Goal: Information Seeking & Learning: Learn about a topic

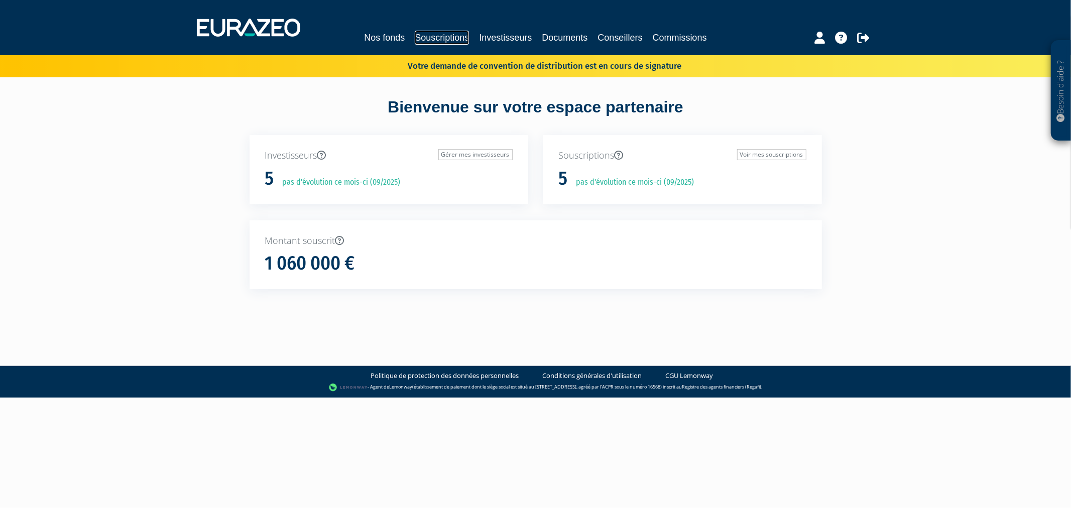
click at [425, 38] on link "Souscriptions" at bounding box center [442, 38] width 54 height 14
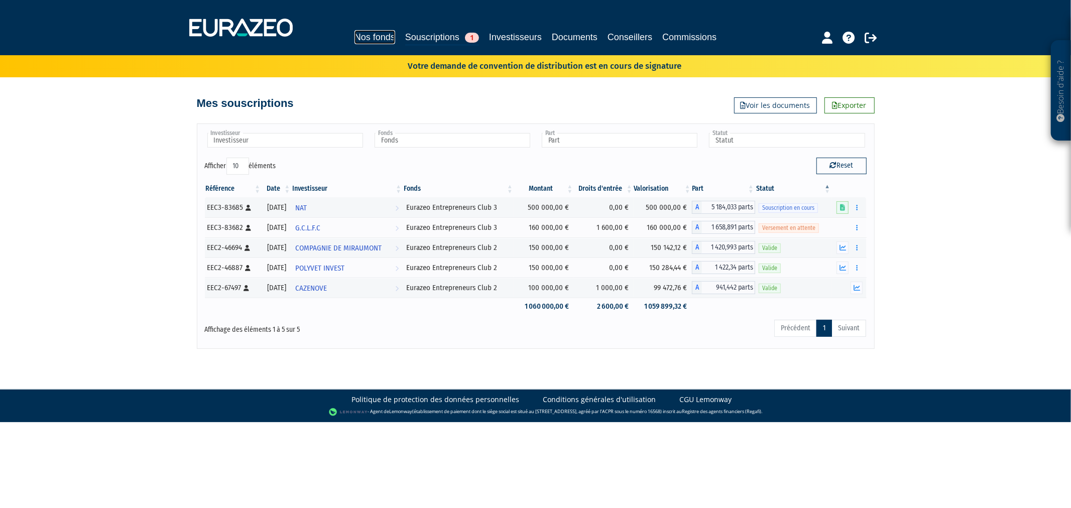
click at [367, 39] on link "Nos fonds" at bounding box center [375, 37] width 41 height 14
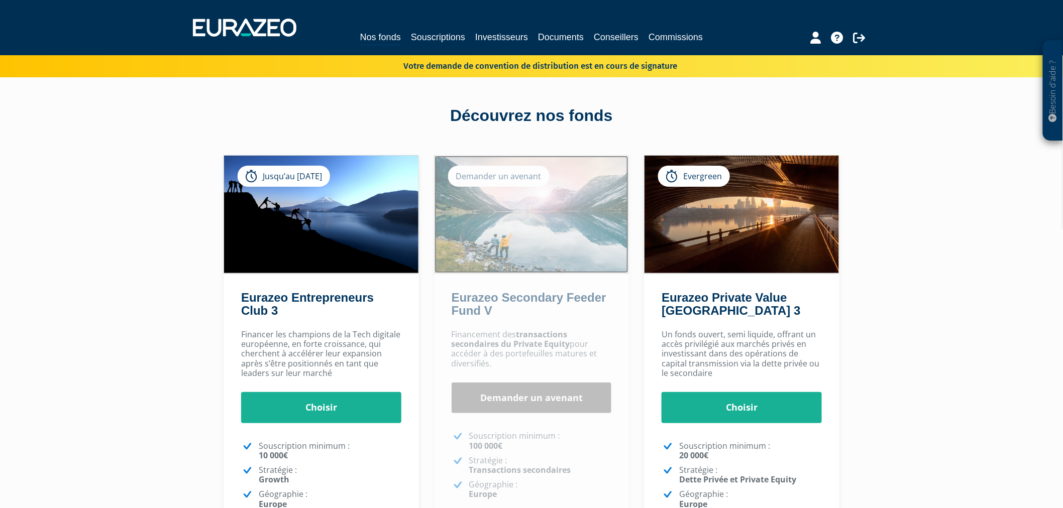
click at [515, 189] on img at bounding box center [531, 215] width 194 height 118
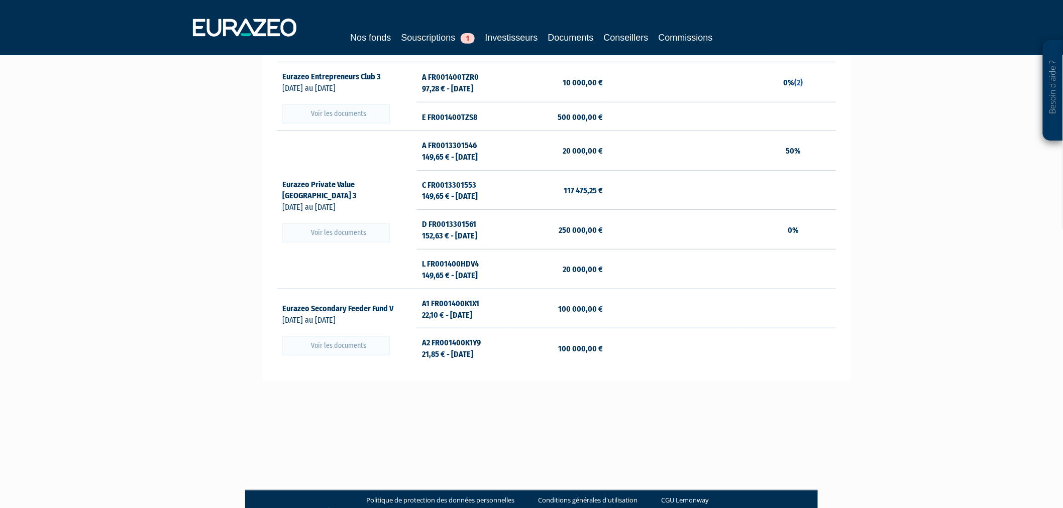
scroll to position [167, 0]
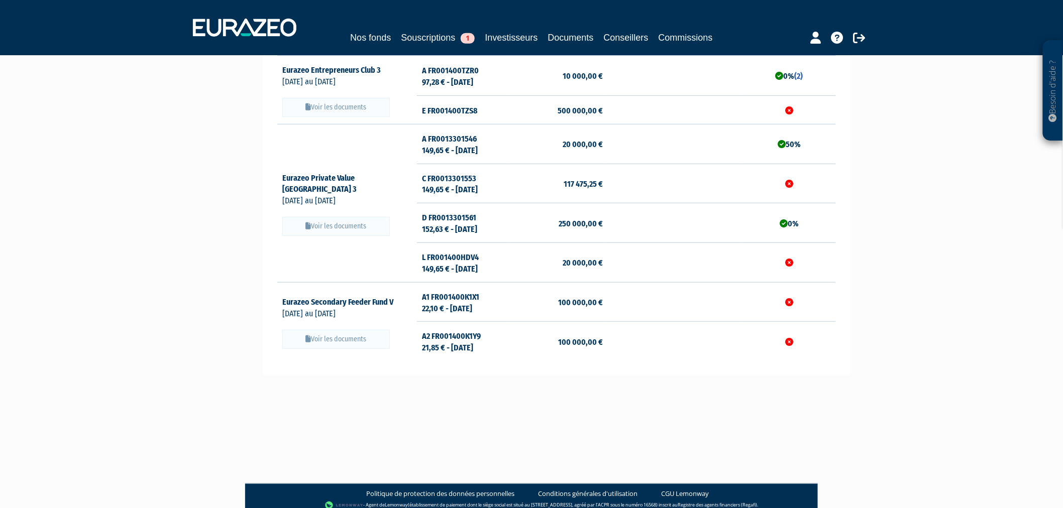
click at [518, 324] on td "100 000,00 €" at bounding box center [556, 341] width 93 height 39
drag, startPoint x: 604, startPoint y: 304, endPoint x: 546, endPoint y: 302, distance: 57.3
click at [546, 302] on tr "Eurazeo Secondary Feeder Fund V 01/09/2024 au 31/12/2025" at bounding box center [556, 302] width 559 height 40
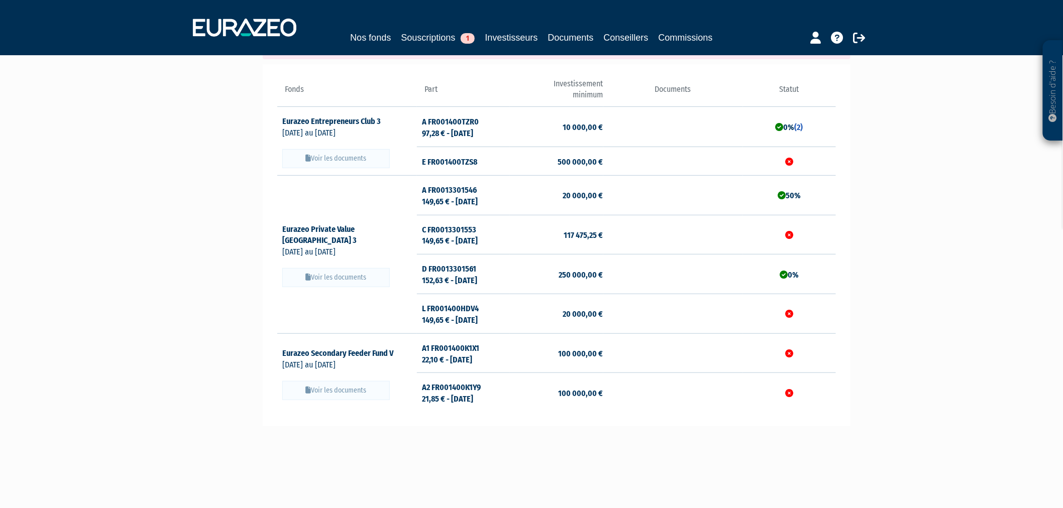
scroll to position [56, 0]
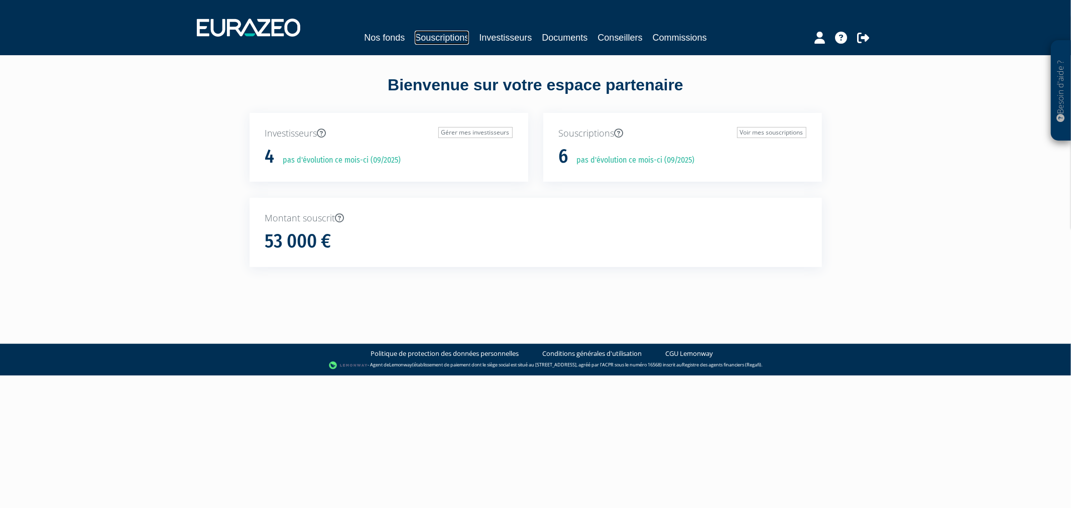
click at [420, 34] on link "Souscriptions" at bounding box center [442, 38] width 54 height 14
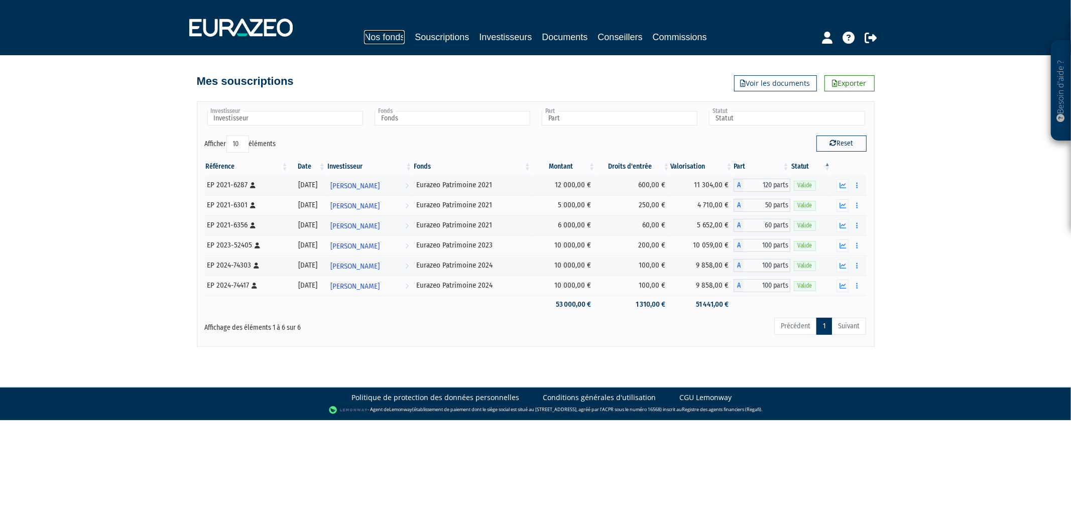
click at [369, 31] on link "Nos fonds" at bounding box center [384, 37] width 41 height 14
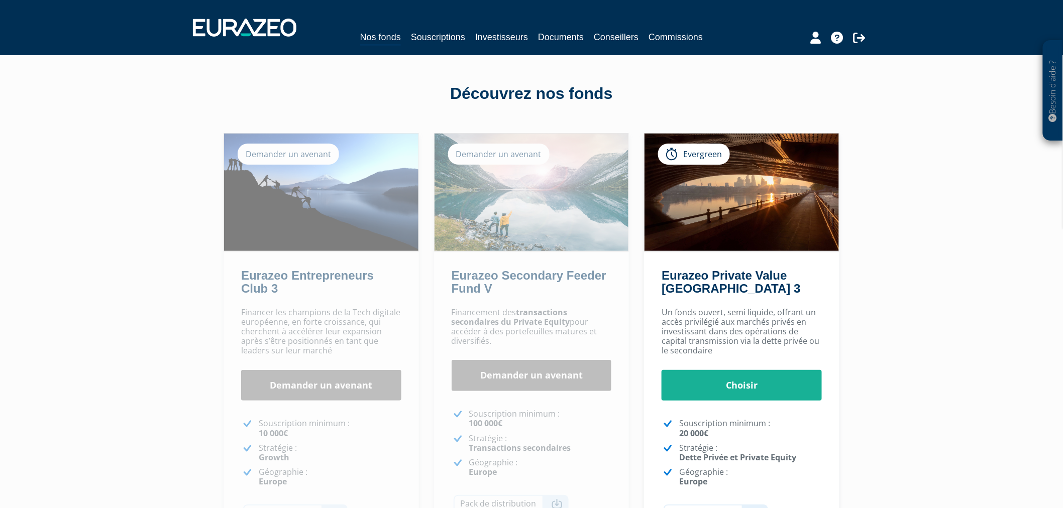
click at [535, 334] on p "Financement des transactions secondaires du Private Equity pour accéder à des p…" at bounding box center [532, 327] width 160 height 39
click at [520, 160] on div "Demander un avenant" at bounding box center [498, 154] width 101 height 21
click at [534, 208] on img at bounding box center [531, 193] width 194 height 118
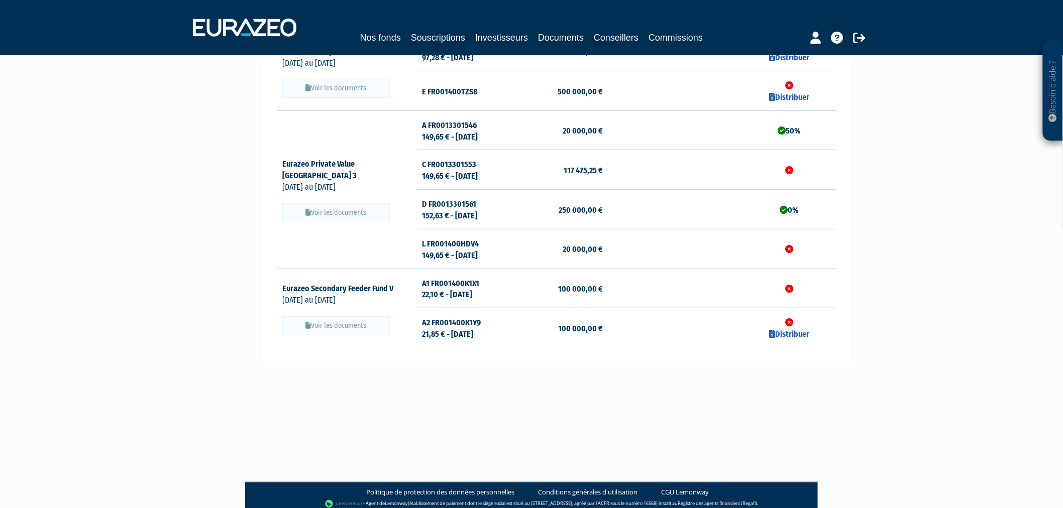
scroll to position [167, 0]
